Goal: Use online tool/utility

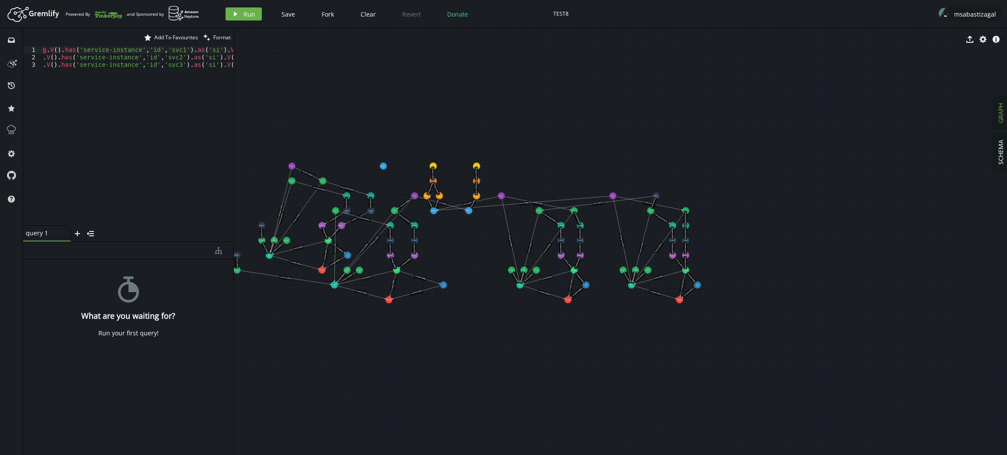
drag, startPoint x: 514, startPoint y: 132, endPoint x: 208, endPoint y: 146, distance: 306.3
click at [233, 146] on div at bounding box center [233, 241] width 0 height 427
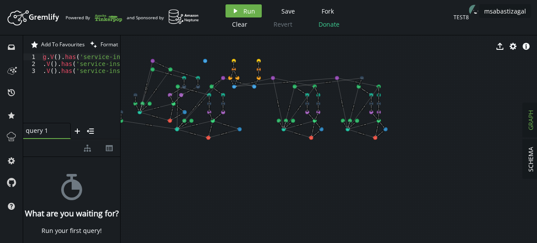
drag, startPoint x: 366, startPoint y: 147, endPoint x: 255, endPoint y: 45, distance: 150.7
click at [255, 45] on div "export cog info-sign rack (9653) rack (9656) rack (9659) rack (9662) chassis (9…" at bounding box center [329, 139] width 417 height 208
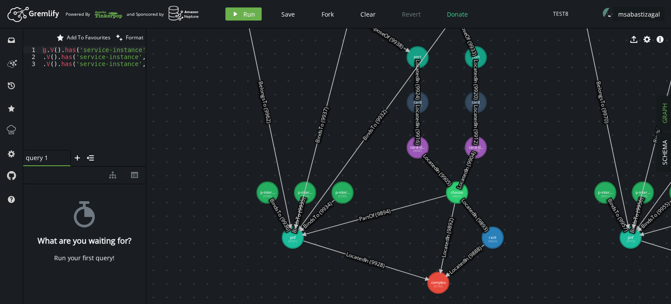
drag, startPoint x: 293, startPoint y: 179, endPoint x: 331, endPoint y: 273, distance: 101.8
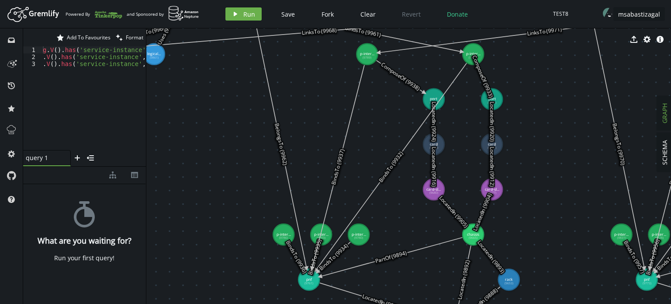
drag, startPoint x: 230, startPoint y: 122, endPoint x: 274, endPoint y: 239, distance: 124.8
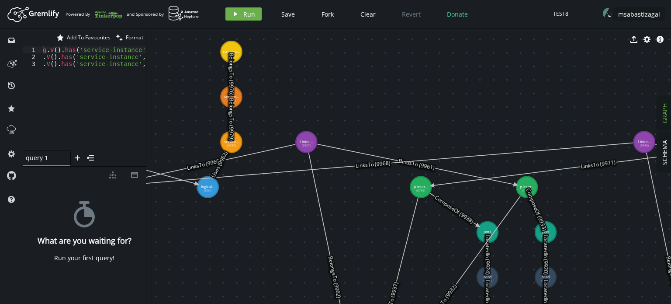
drag, startPoint x: 271, startPoint y: 181, endPoint x: 300, endPoint y: 246, distance: 70.6
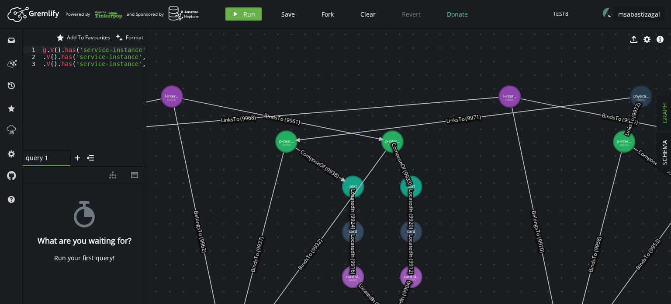
drag, startPoint x: 416, startPoint y: 154, endPoint x: 382, endPoint y: 104, distance: 59.5
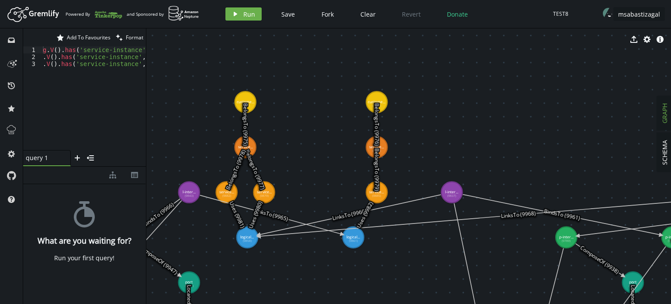
drag, startPoint x: 354, startPoint y: 100, endPoint x: 539, endPoint y: 162, distance: 194.6
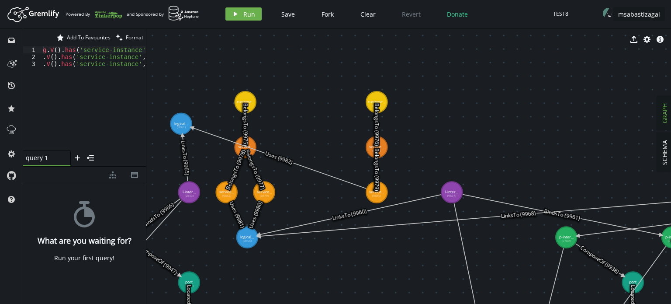
drag, startPoint x: 354, startPoint y: 235, endPoint x: 191, endPoint y: 123, distance: 198.1
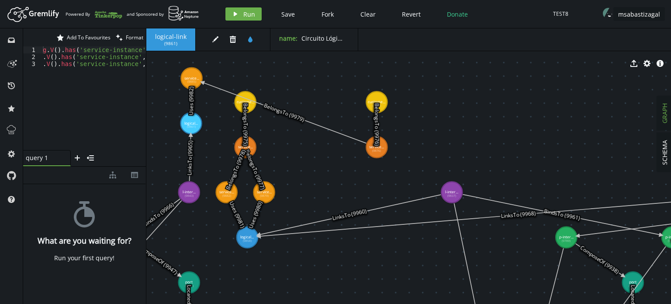
drag, startPoint x: 374, startPoint y: 193, endPoint x: 194, endPoint y: 80, distance: 213.3
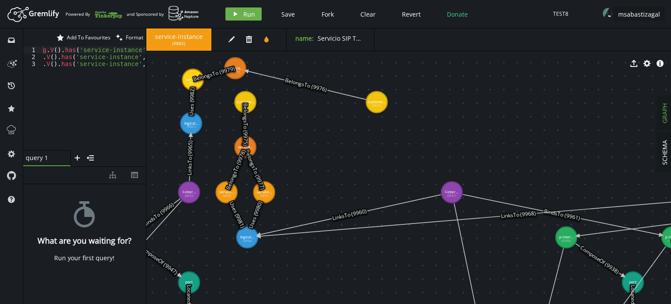
drag, startPoint x: 372, startPoint y: 146, endPoint x: 248, endPoint y: 68, distance: 146.0
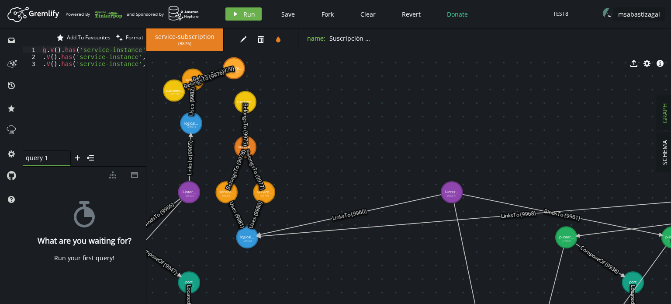
drag, startPoint x: 376, startPoint y: 101, endPoint x: 178, endPoint y: 92, distance: 198.2
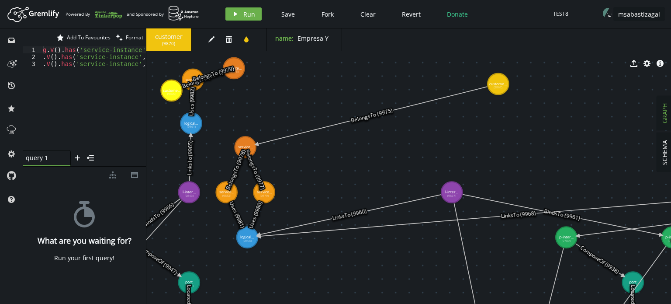
drag, startPoint x: 246, startPoint y: 102, endPoint x: 495, endPoint y: 85, distance: 249.3
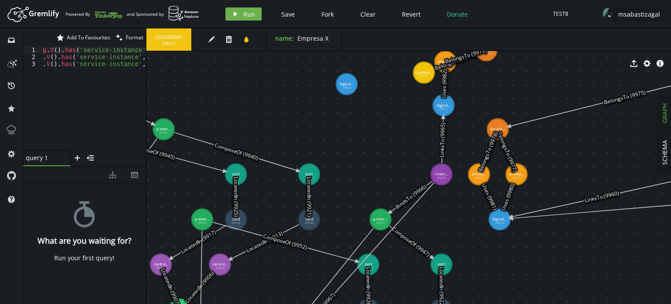
drag, startPoint x: 250, startPoint y: 149, endPoint x: 453, endPoint y: 133, distance: 203.5
click at [496, 133] on text "BelongsTo (9977)" at bounding box center [507, 152] width 23 height 42
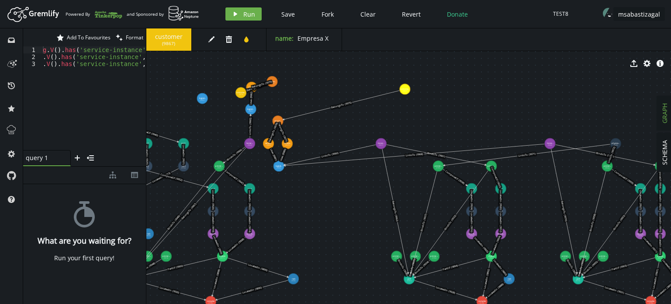
drag, startPoint x: 519, startPoint y: 219, endPoint x: 317, endPoint y: 174, distance: 206.8
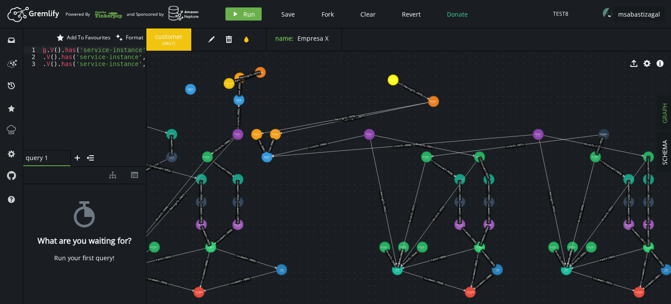
drag, startPoint x: 267, startPoint y: 110, endPoint x: 434, endPoint y: 101, distance: 167.2
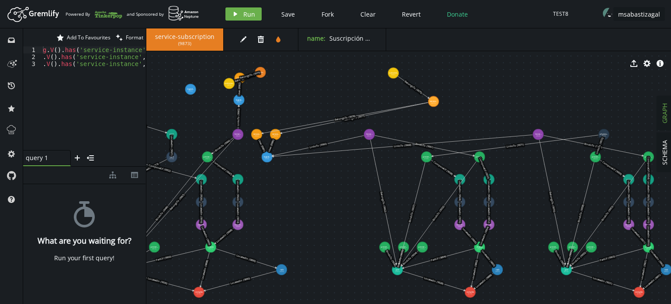
drag, startPoint x: 393, startPoint y: 76, endPoint x: 395, endPoint y: 69, distance: 6.7
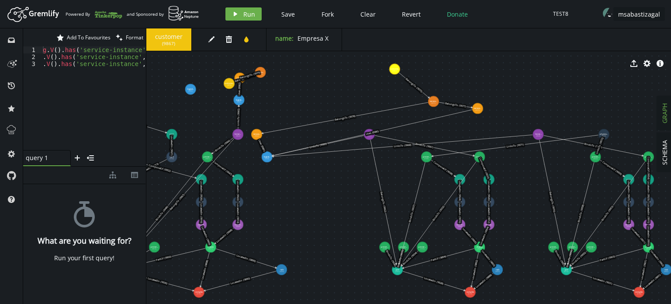
drag, startPoint x: 276, startPoint y: 132, endPoint x: 478, endPoint y: 108, distance: 203.4
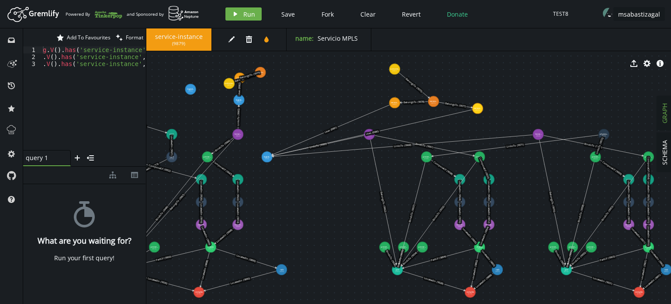
drag, startPoint x: 261, startPoint y: 133, endPoint x: 395, endPoint y: 103, distance: 137.5
drag, startPoint x: 267, startPoint y: 156, endPoint x: 438, endPoint y: 130, distance: 173.3
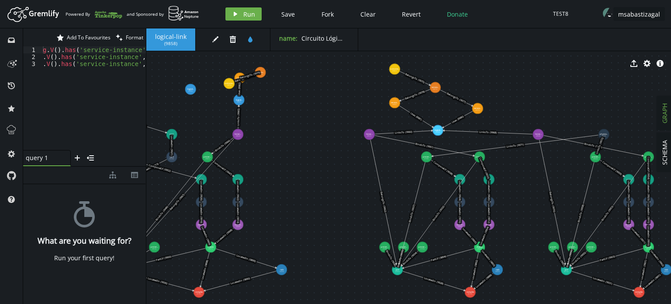
drag, startPoint x: 435, startPoint y: 94, endPoint x: 435, endPoint y: 87, distance: 7.0
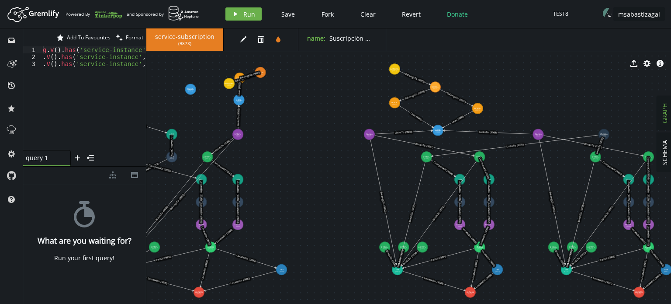
drag, startPoint x: 395, startPoint y: 69, endPoint x: 395, endPoint y: 65, distance: 4.8
click at [395, 65] on div "export cog info-sign" at bounding box center [408, 63] width 525 height 22
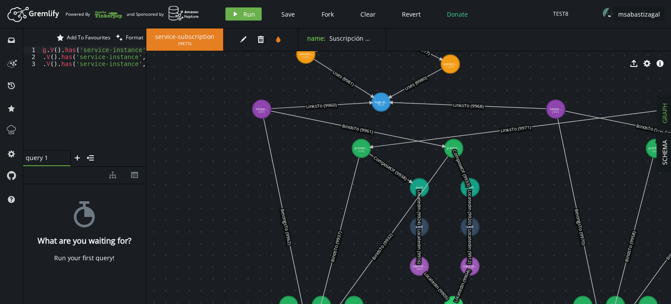
drag, startPoint x: 482, startPoint y: 135, endPoint x: 428, endPoint y: 121, distance: 56.1
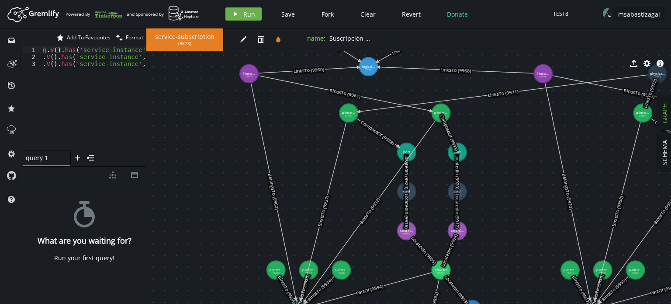
drag, startPoint x: 322, startPoint y: 183, endPoint x: 309, endPoint y: 148, distance: 37.6
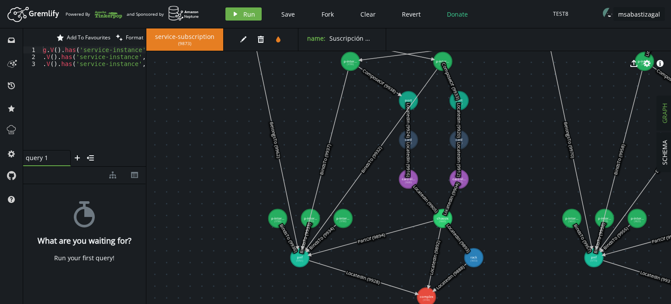
drag, startPoint x: 313, startPoint y: 175, endPoint x: 315, endPoint y: 124, distance: 51.6
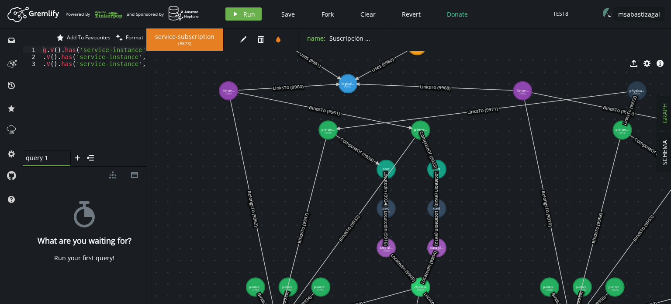
drag, startPoint x: 317, startPoint y: 94, endPoint x: 295, endPoint y: 163, distance: 73.3
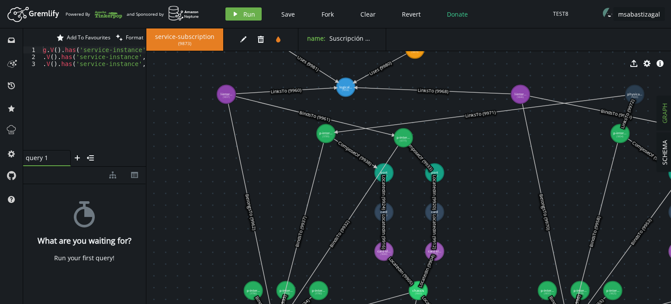
drag, startPoint x: 418, startPoint y: 131, endPoint x: 403, endPoint y: 138, distance: 16.0
